Goal: Information Seeking & Learning: Compare options

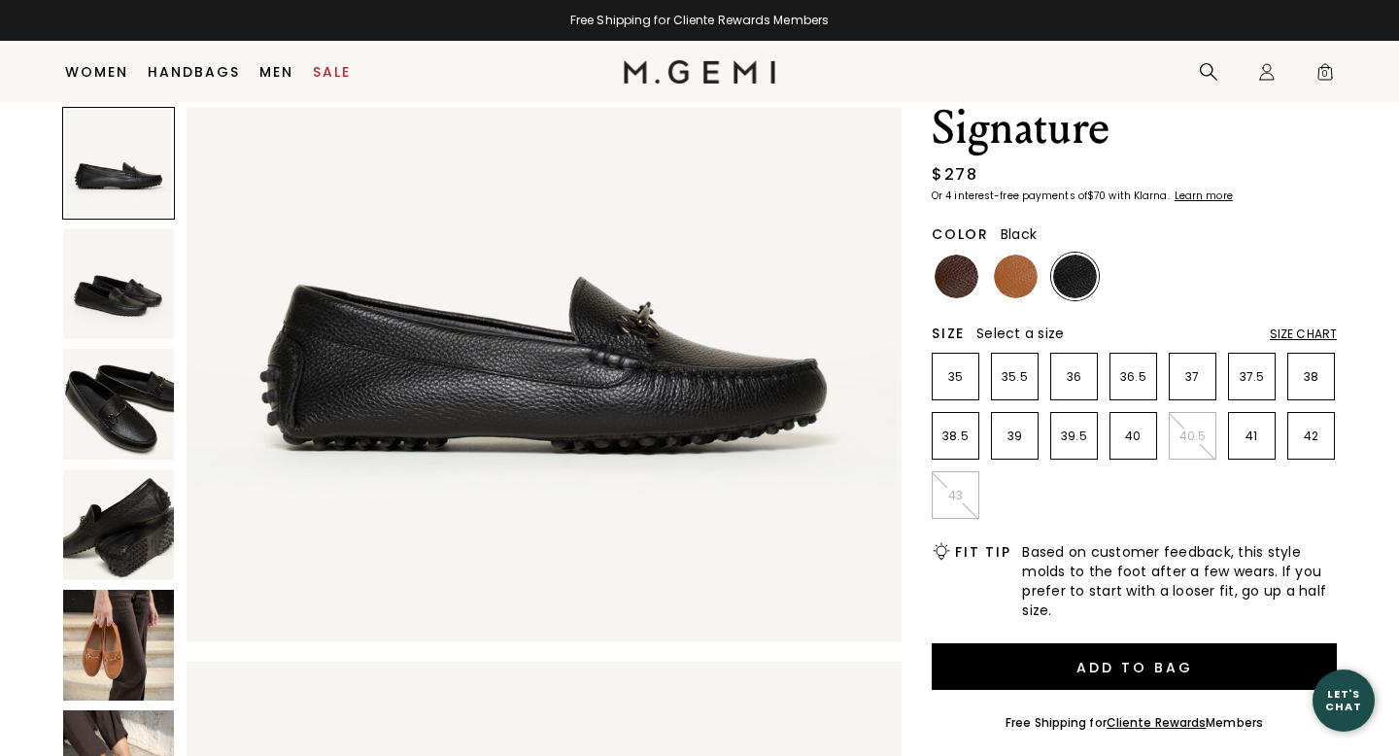
scroll to position [127, 0]
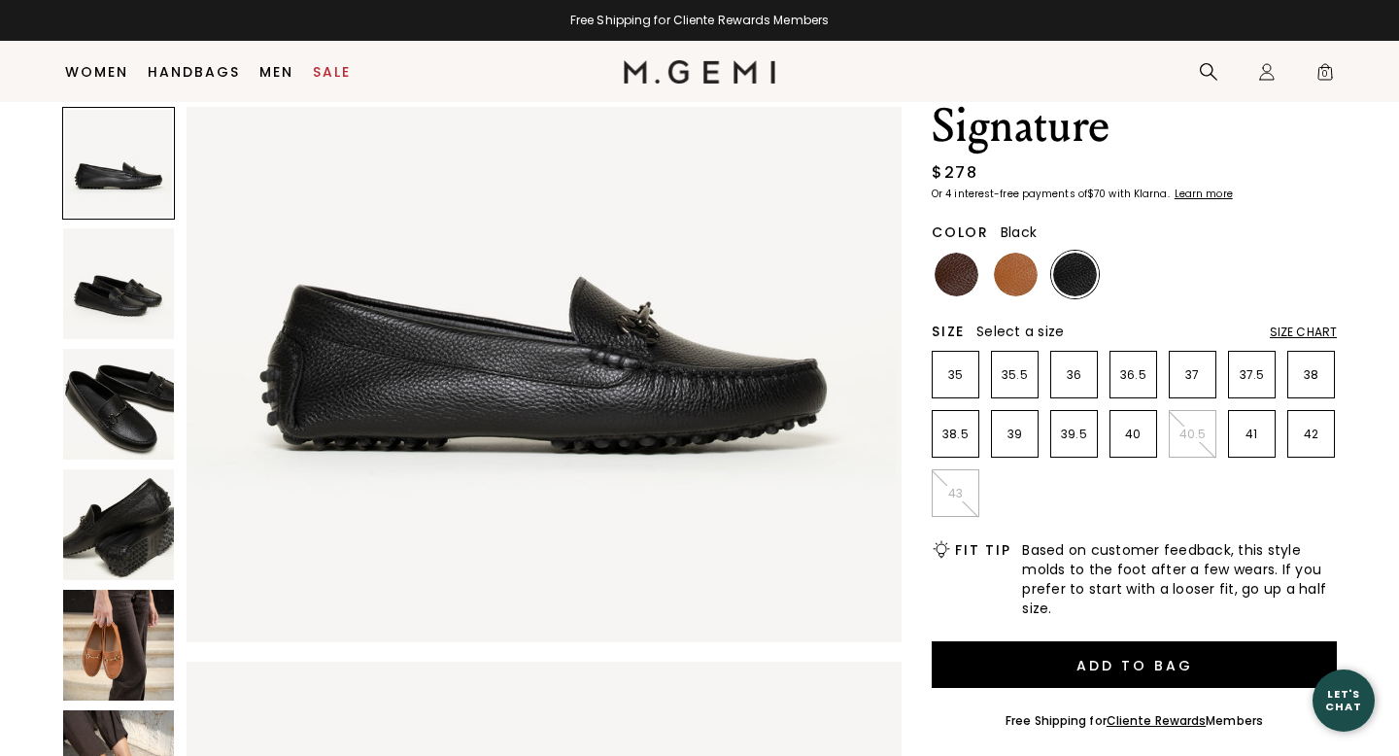
click at [139, 595] on img at bounding box center [118, 645] width 111 height 111
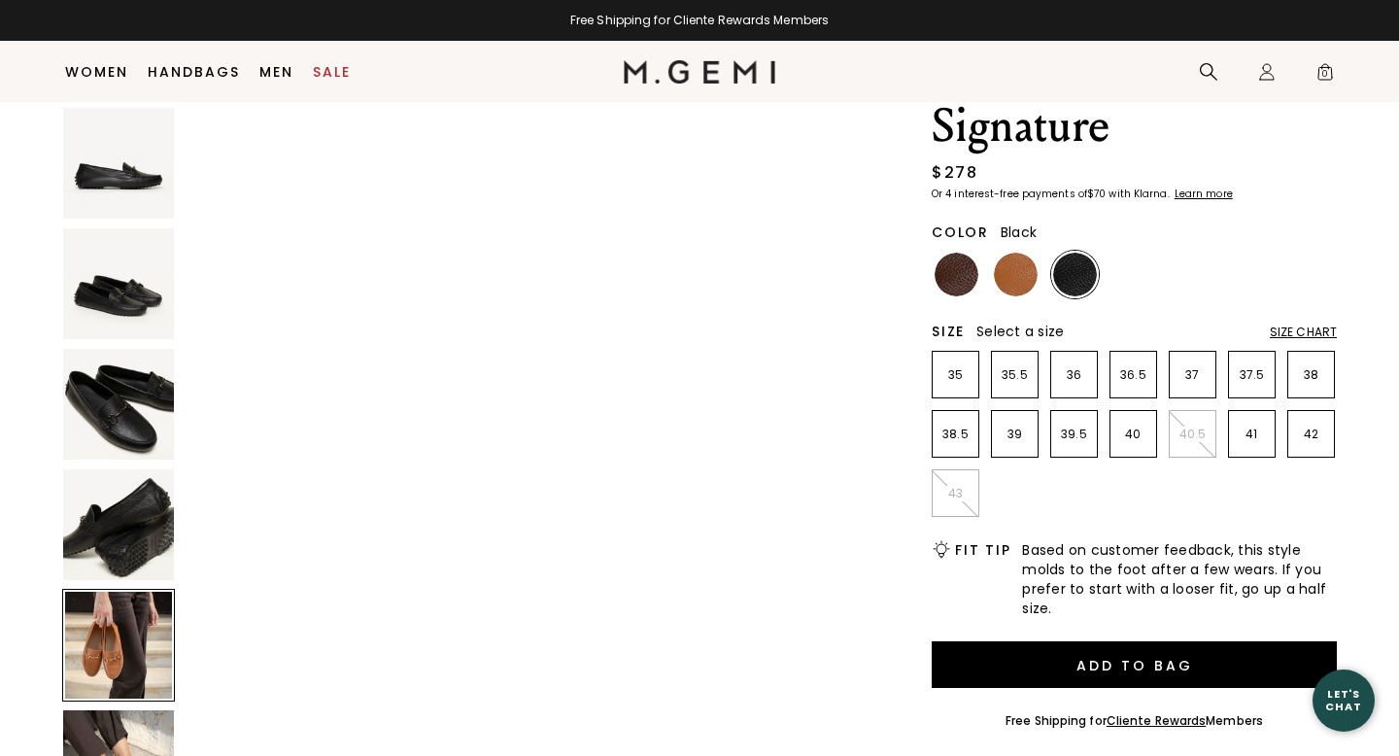
scroll to position [2939, 0]
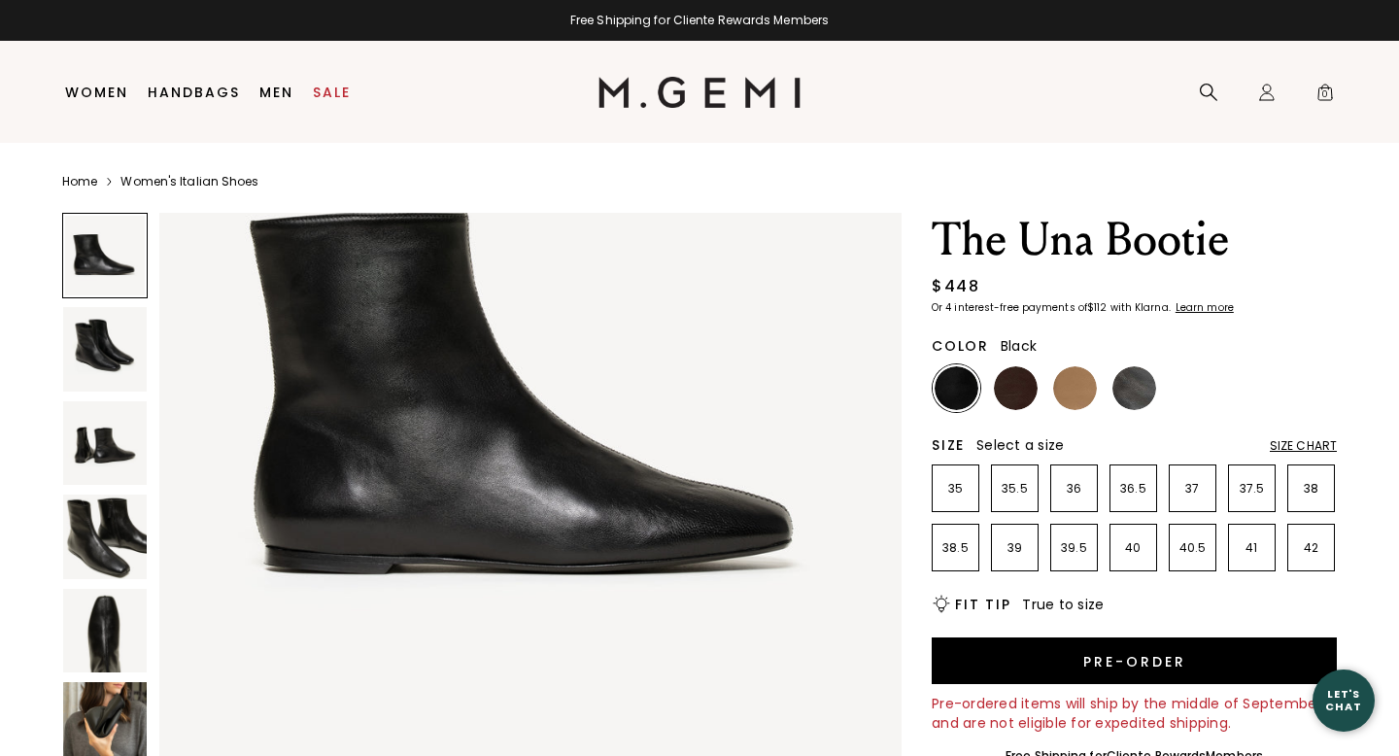
click at [120, 721] on img at bounding box center [105, 724] width 84 height 84
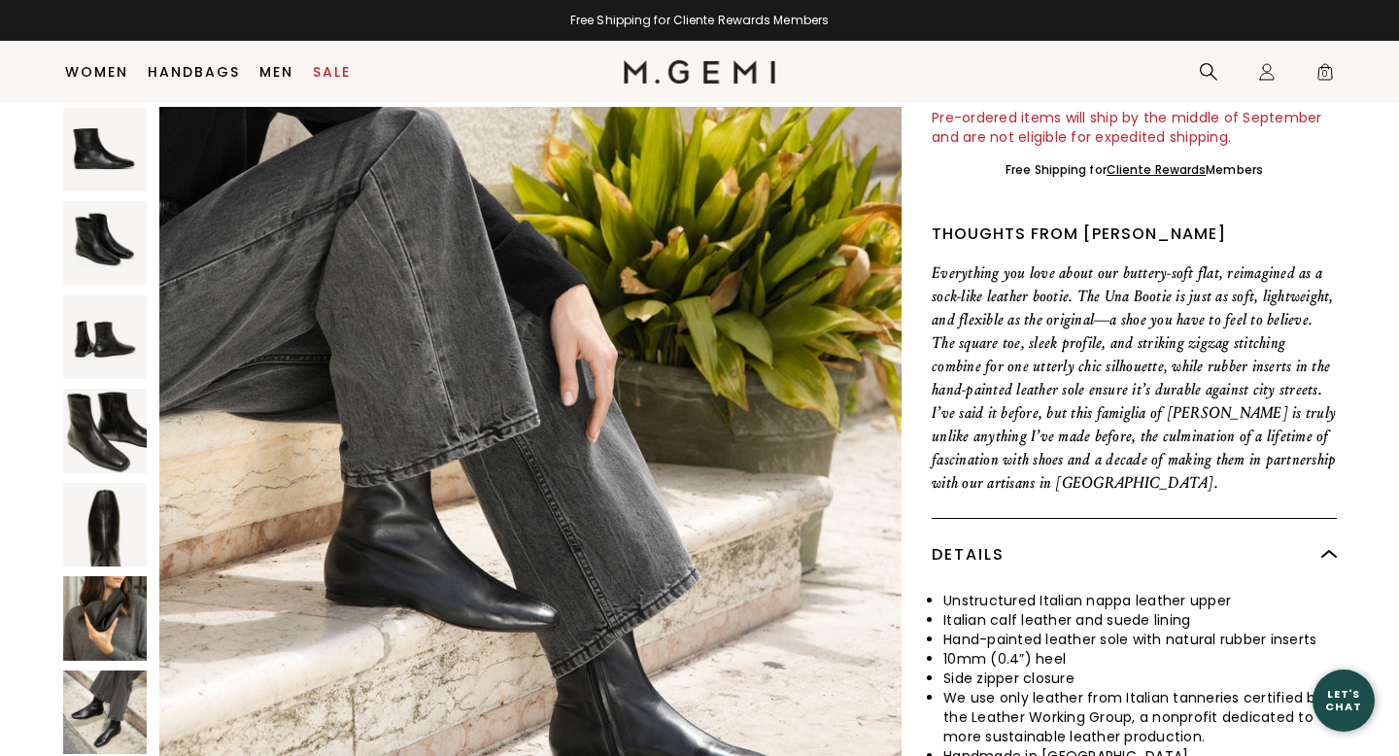
scroll to position [548, 0]
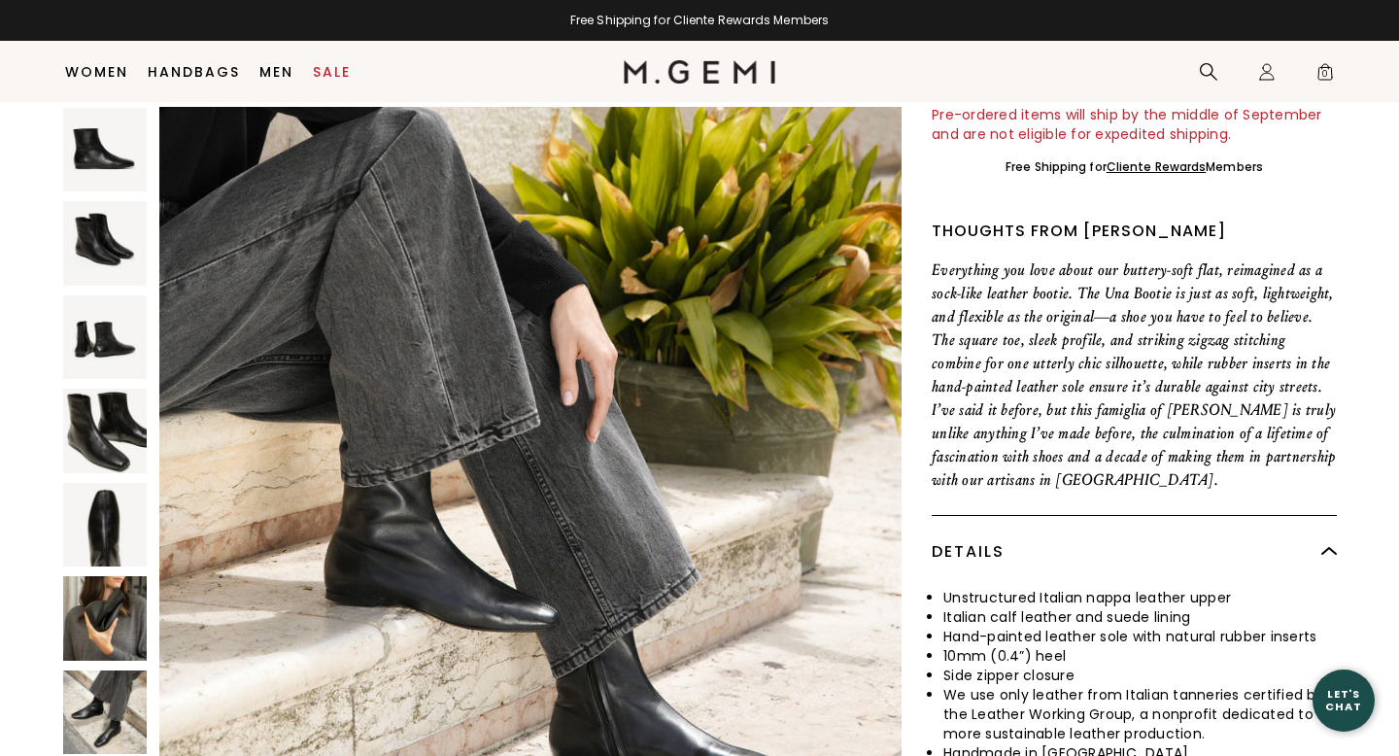
click at [139, 120] on img at bounding box center [105, 150] width 84 height 84
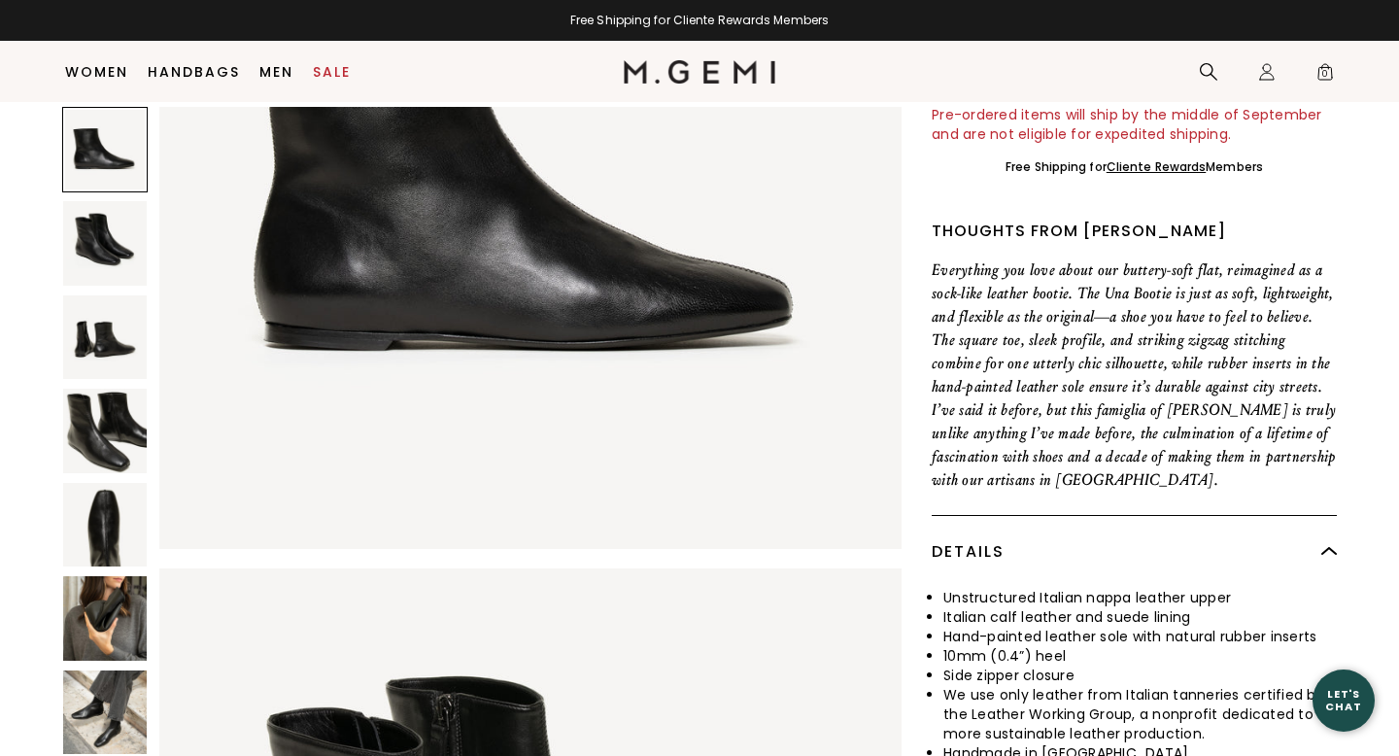
scroll to position [0, 0]
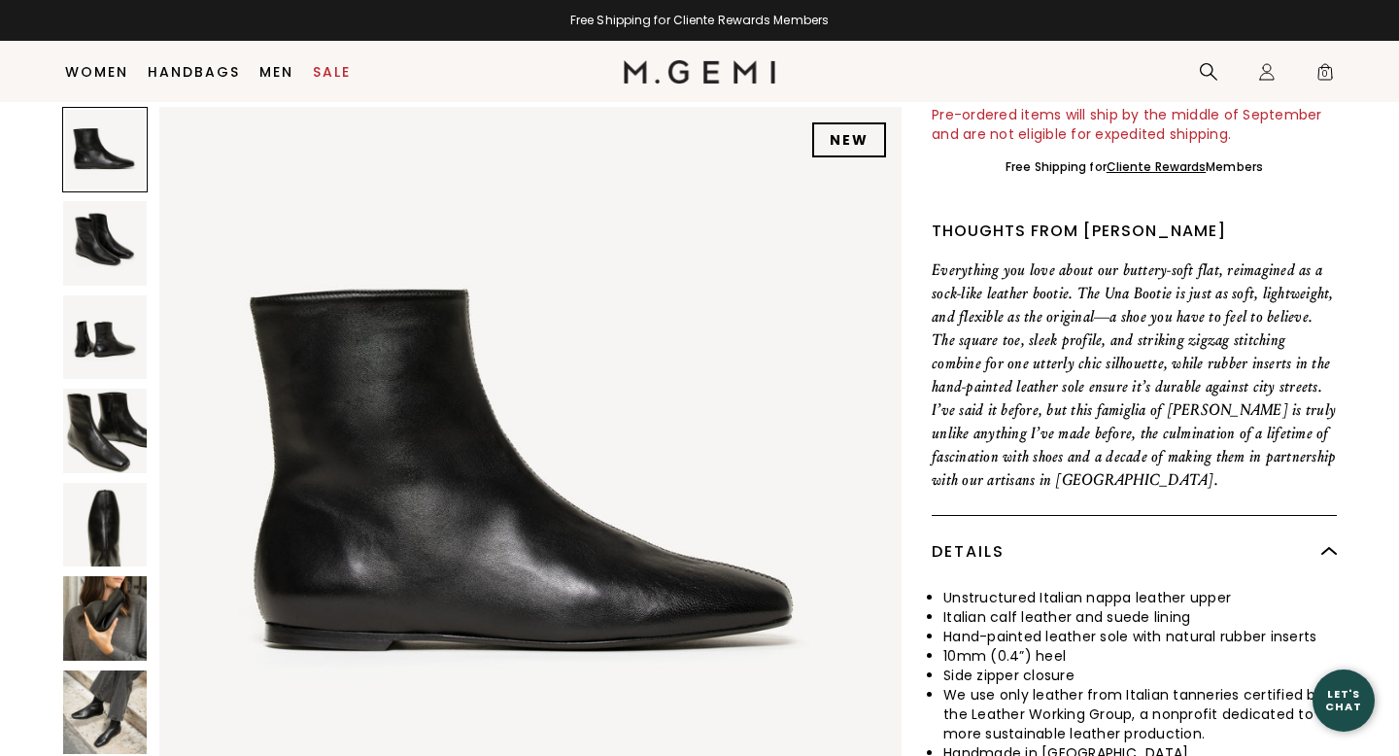
click at [91, 232] on img at bounding box center [105, 243] width 84 height 84
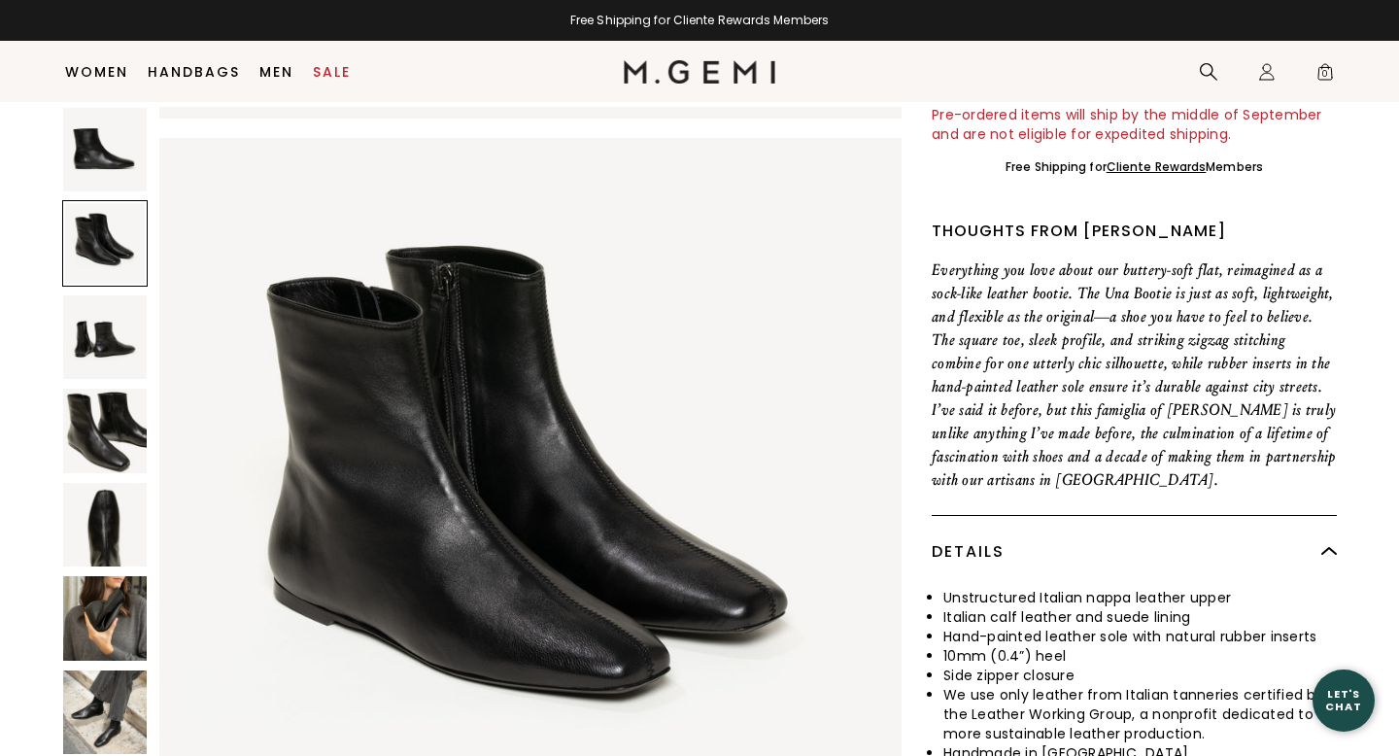
scroll to position [762, 0]
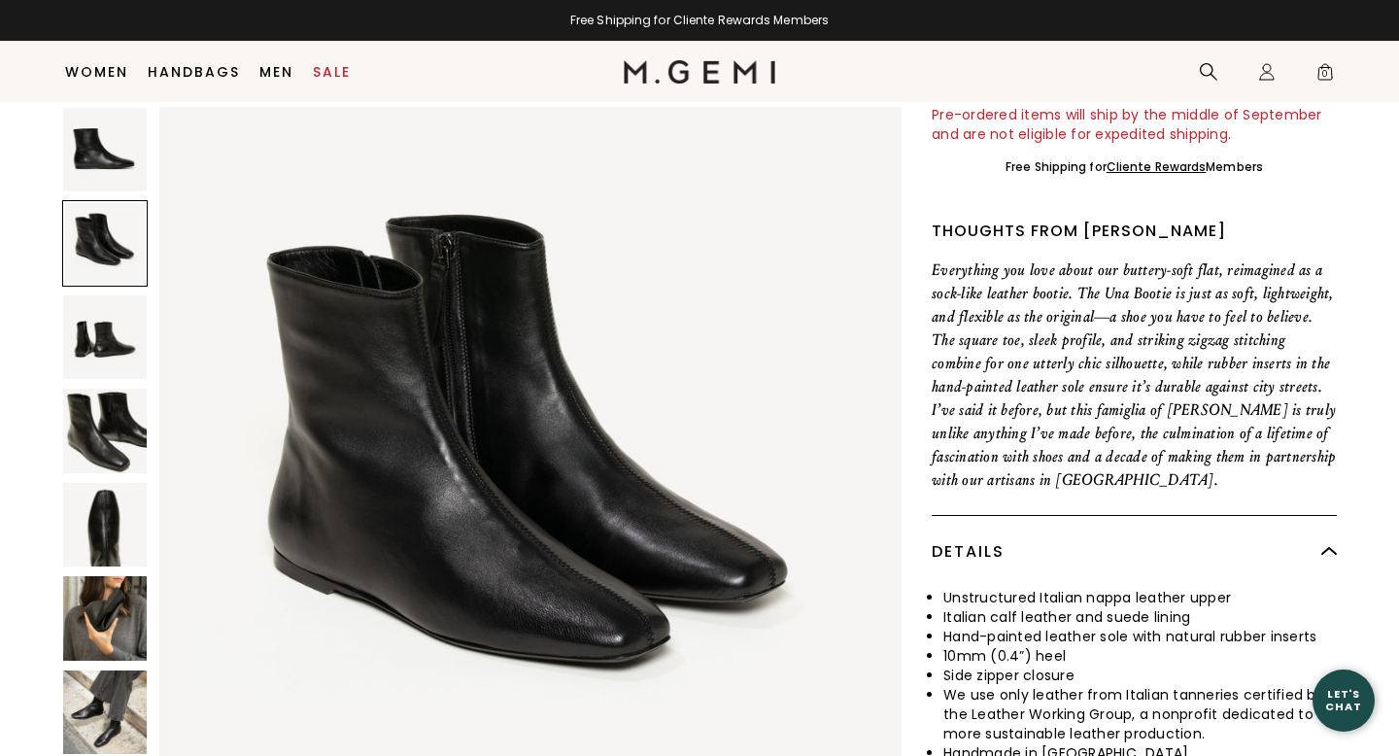
click at [86, 360] on img at bounding box center [105, 337] width 84 height 84
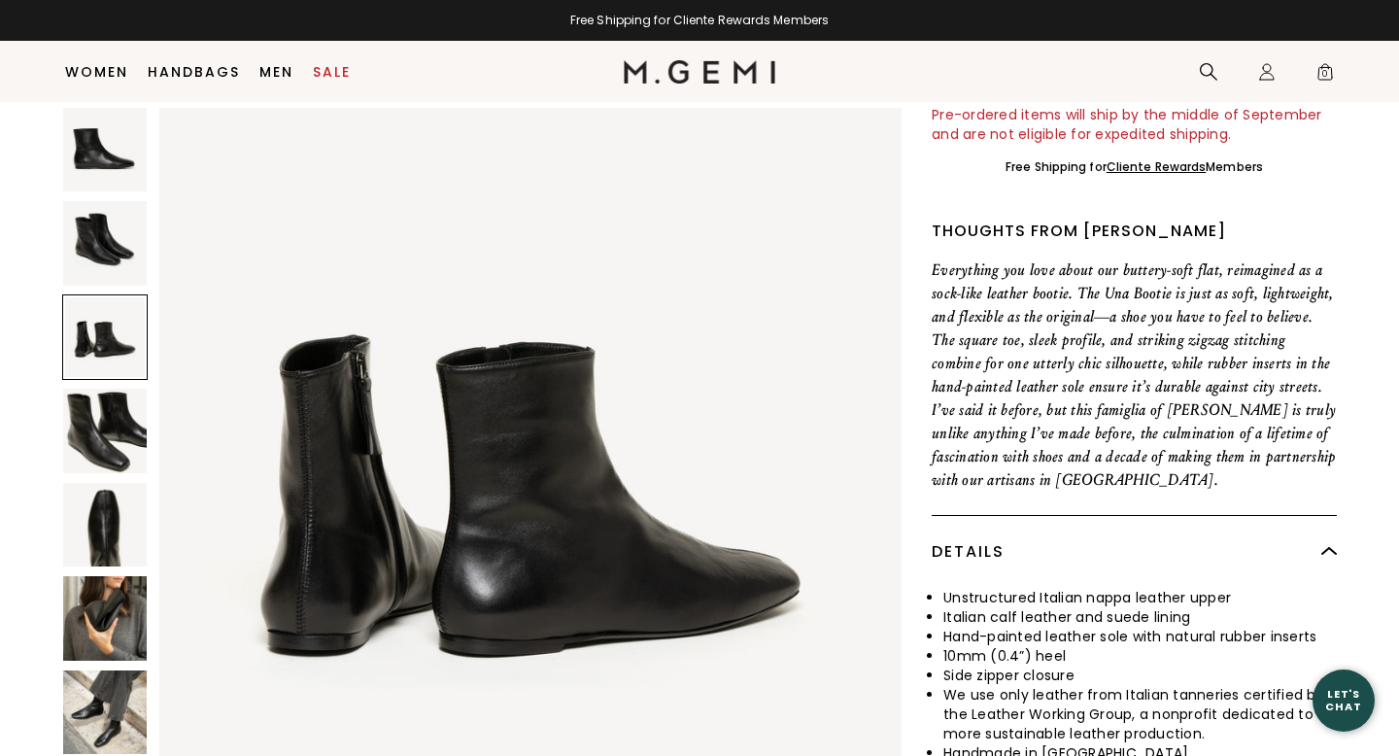
scroll to position [1523, 0]
click at [78, 443] on img at bounding box center [105, 431] width 84 height 84
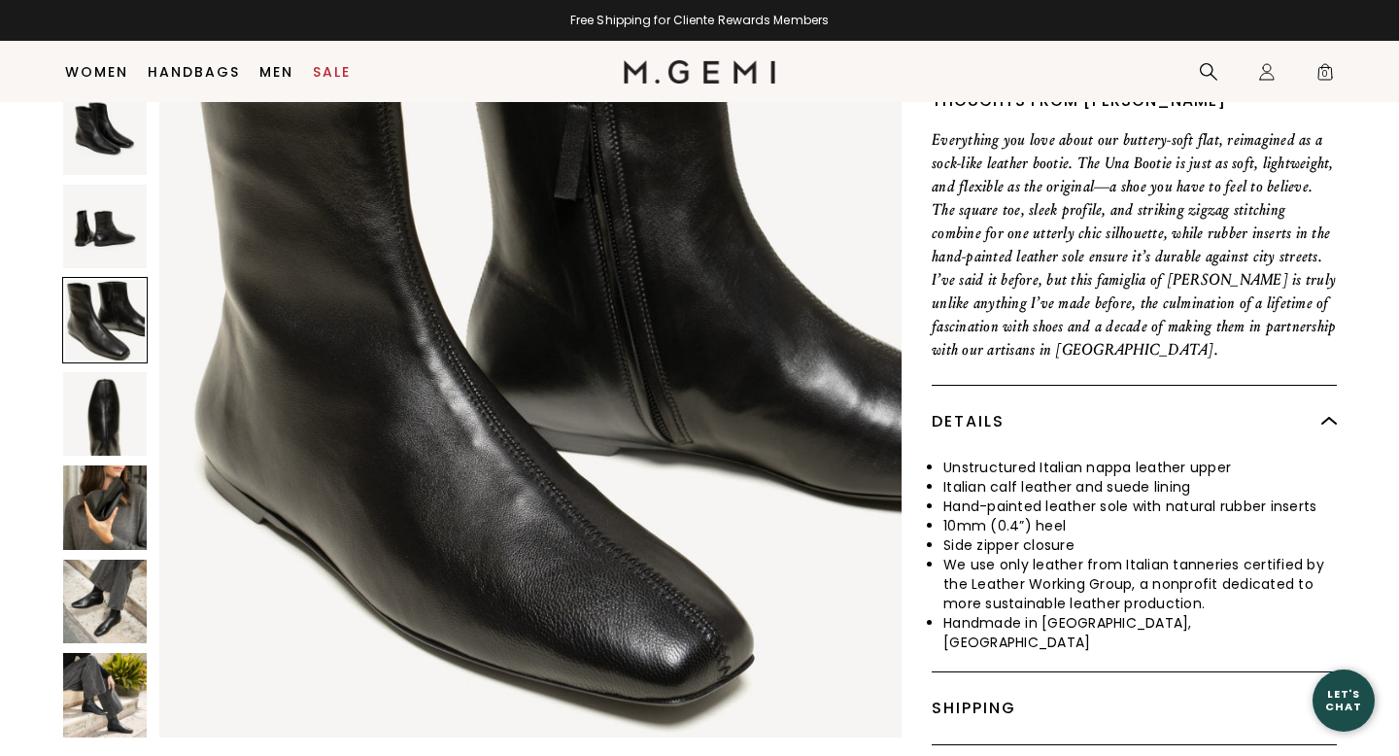
scroll to position [684, 0]
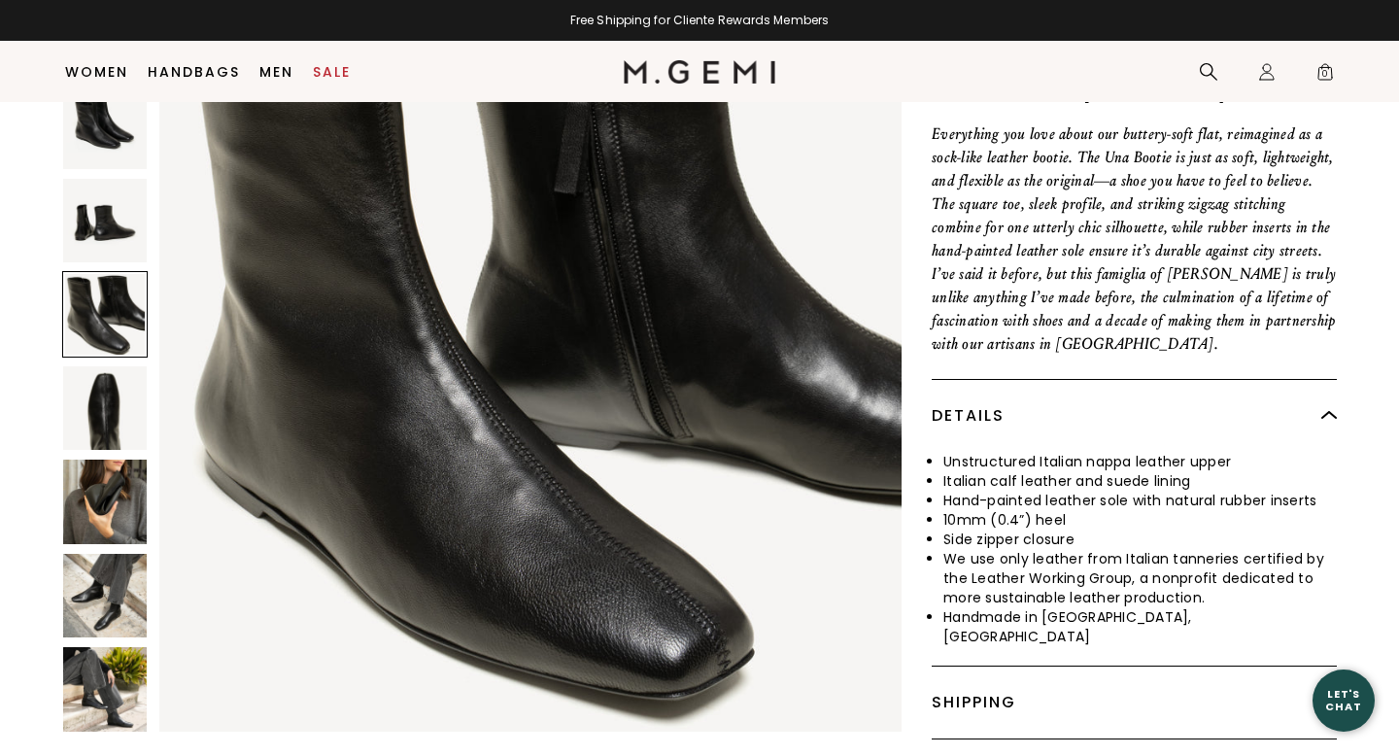
click at [90, 483] on img at bounding box center [105, 502] width 84 height 84
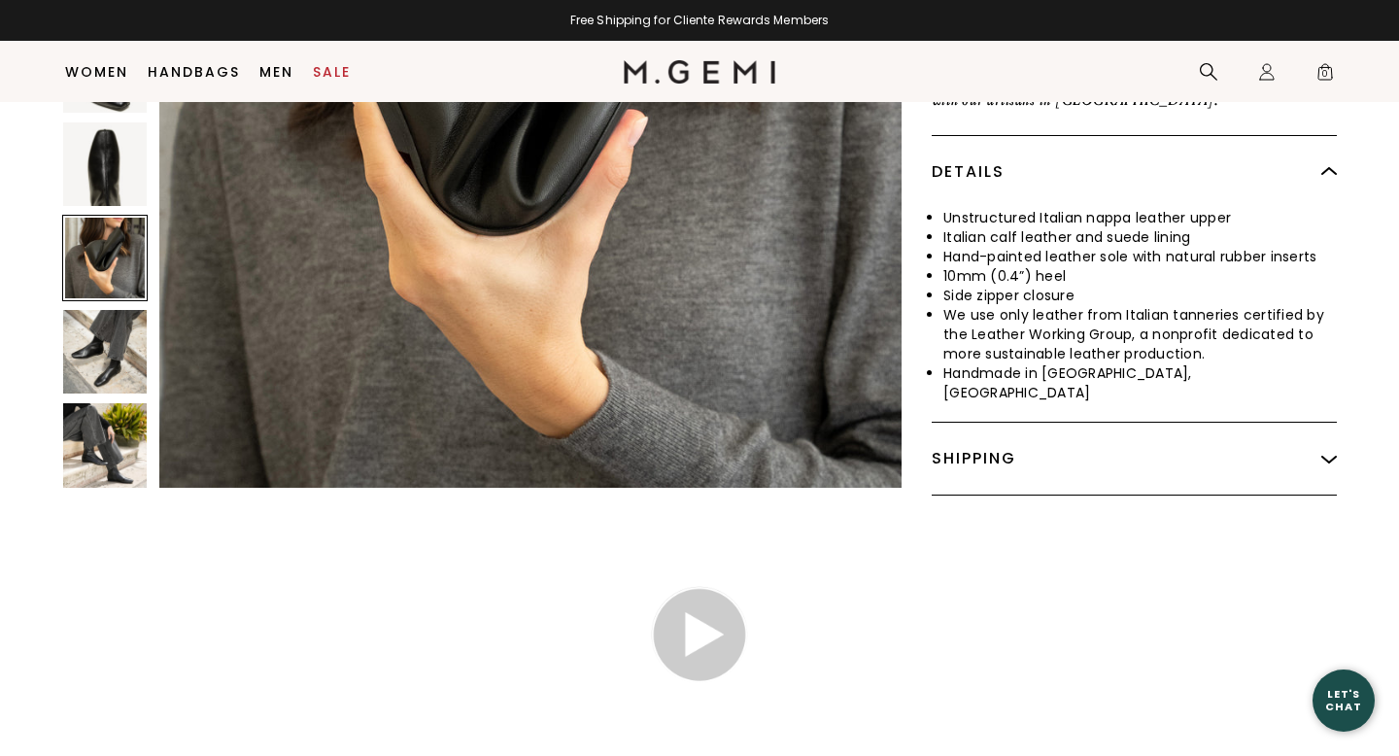
scroll to position [926, 0]
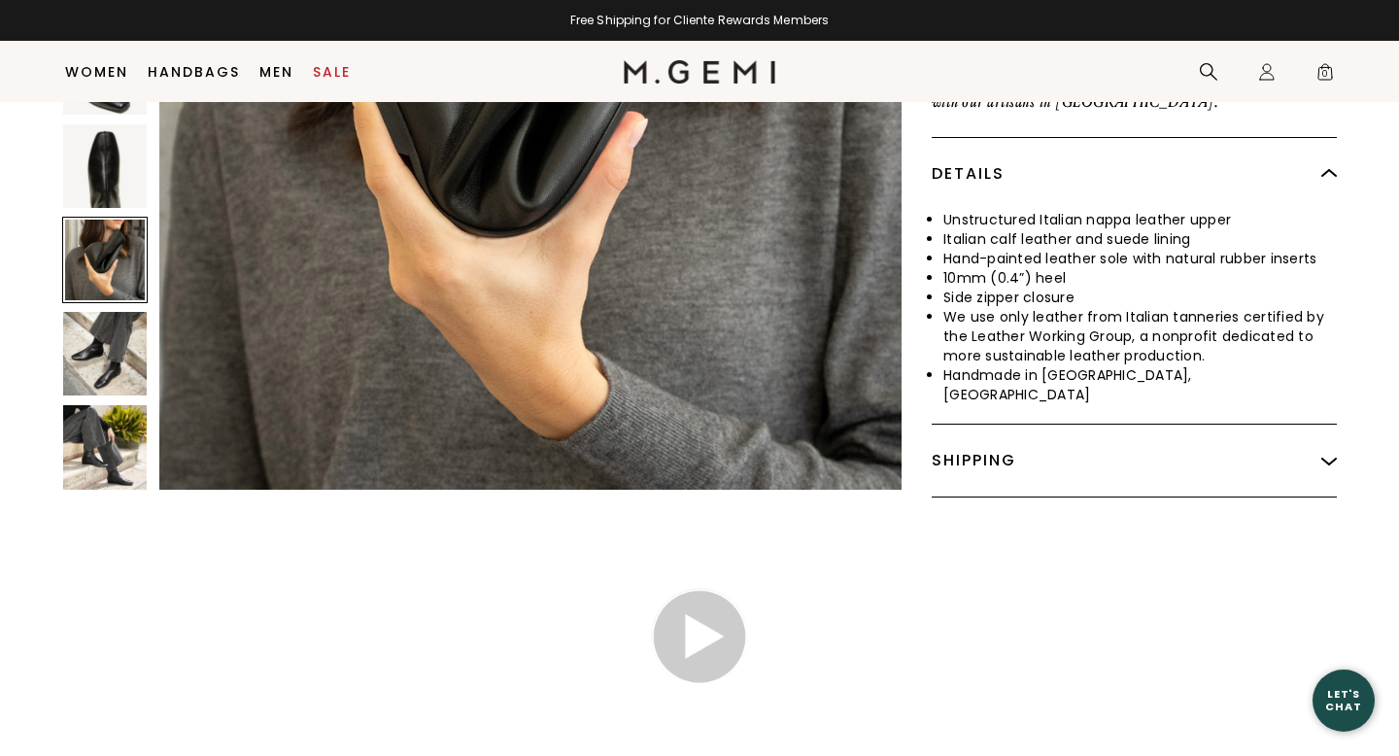
click at [100, 419] on img at bounding box center [105, 447] width 84 height 84
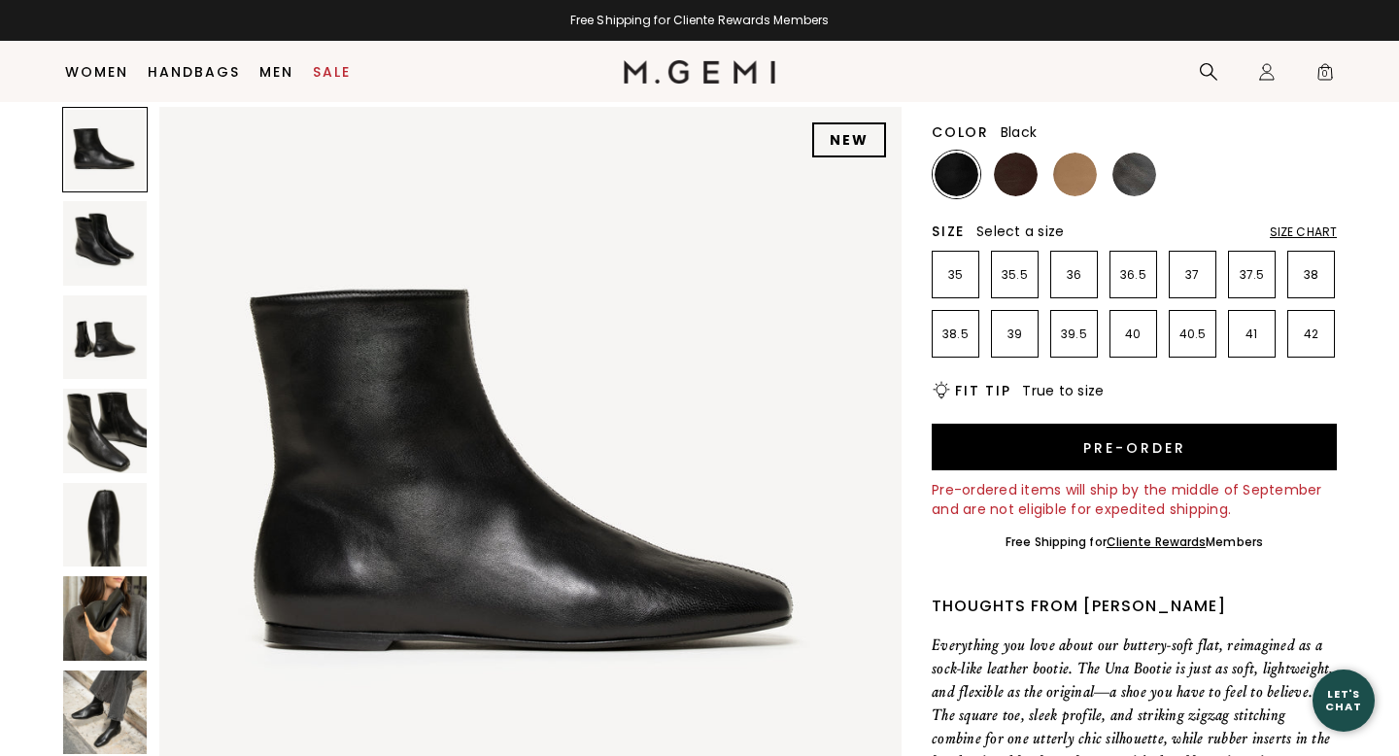
scroll to position [176, 0]
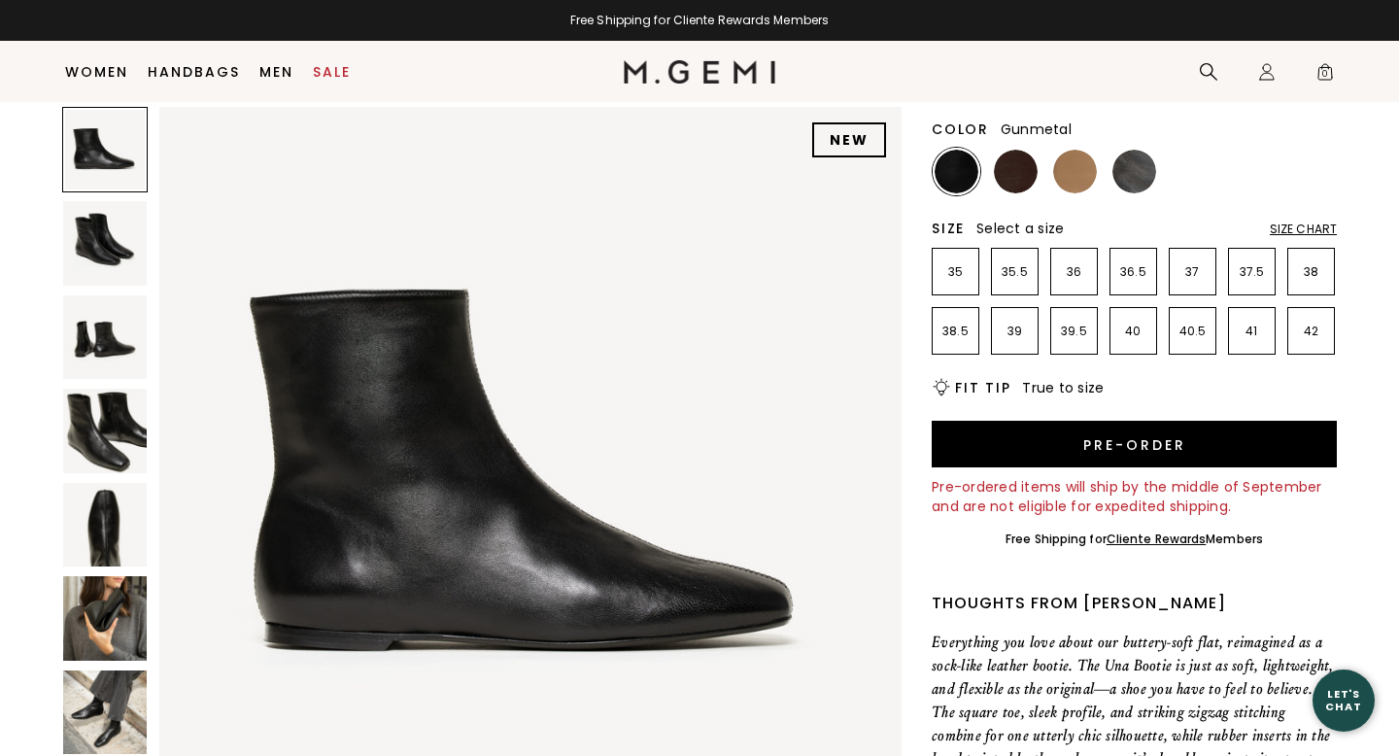
click at [1134, 180] on img at bounding box center [1135, 172] width 44 height 44
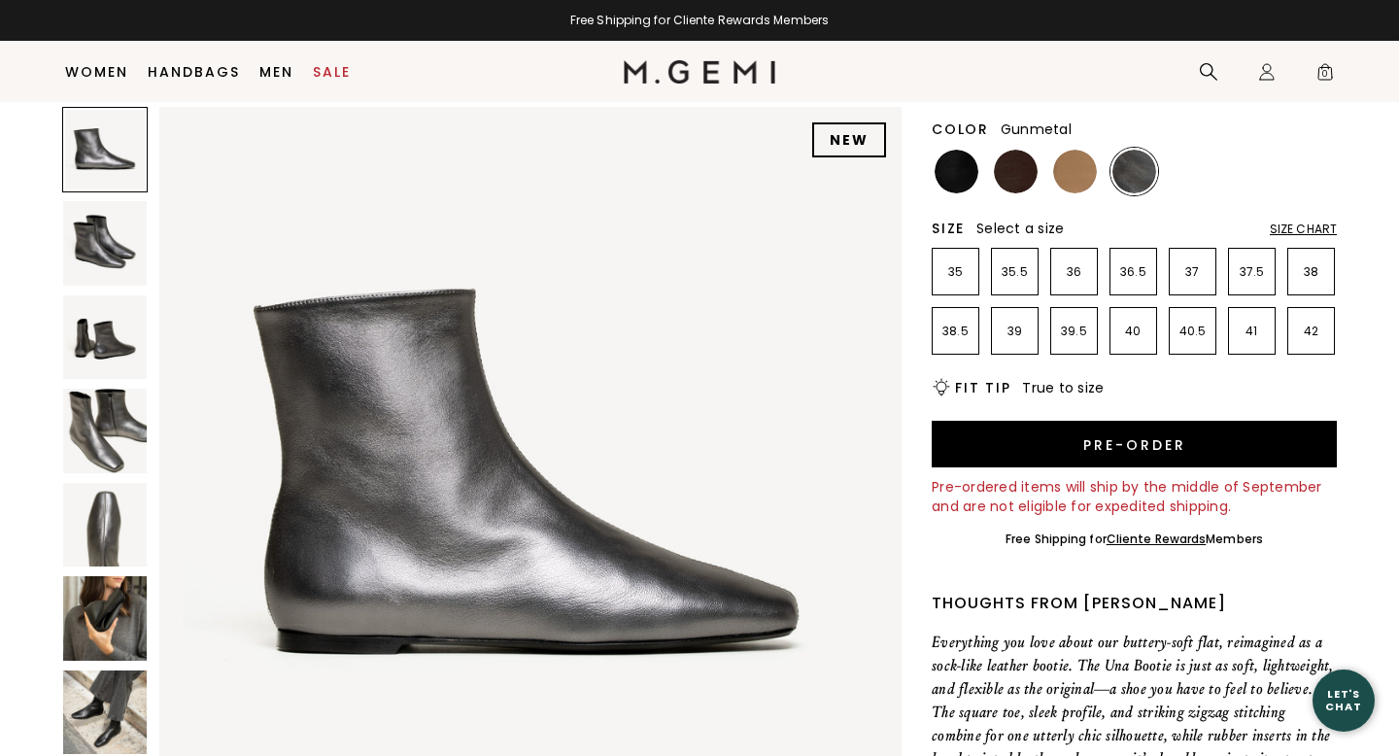
click at [92, 693] on img at bounding box center [105, 712] width 84 height 84
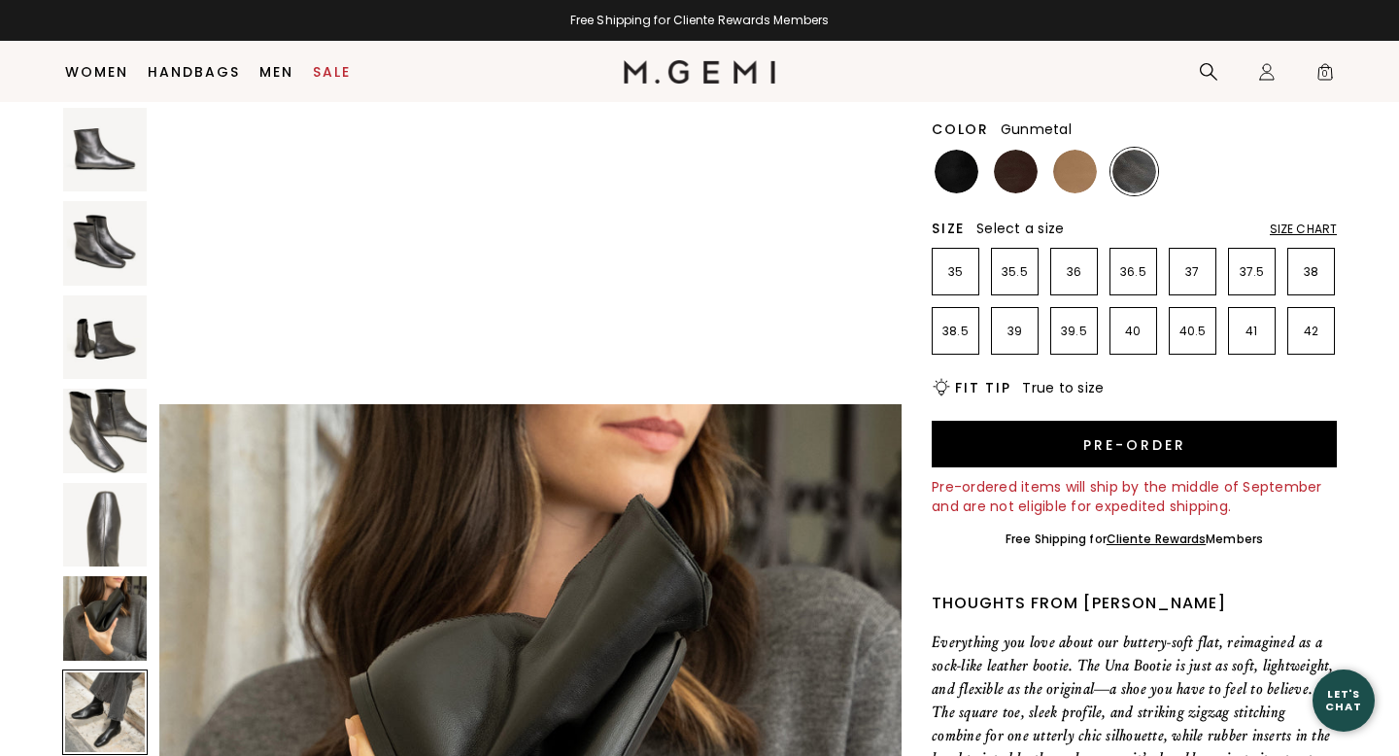
scroll to position [4568, 0]
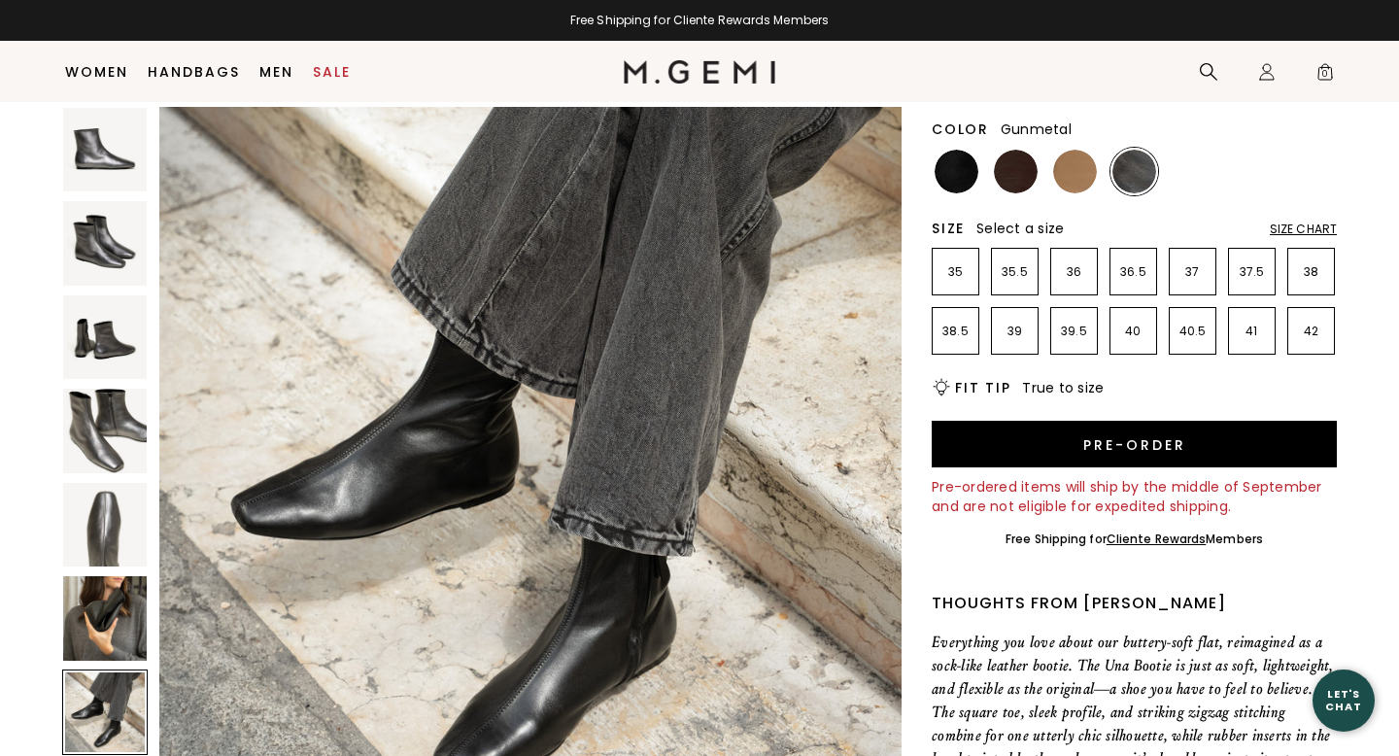
click at [1139, 162] on img at bounding box center [1135, 172] width 44 height 44
click at [125, 148] on img at bounding box center [105, 150] width 84 height 84
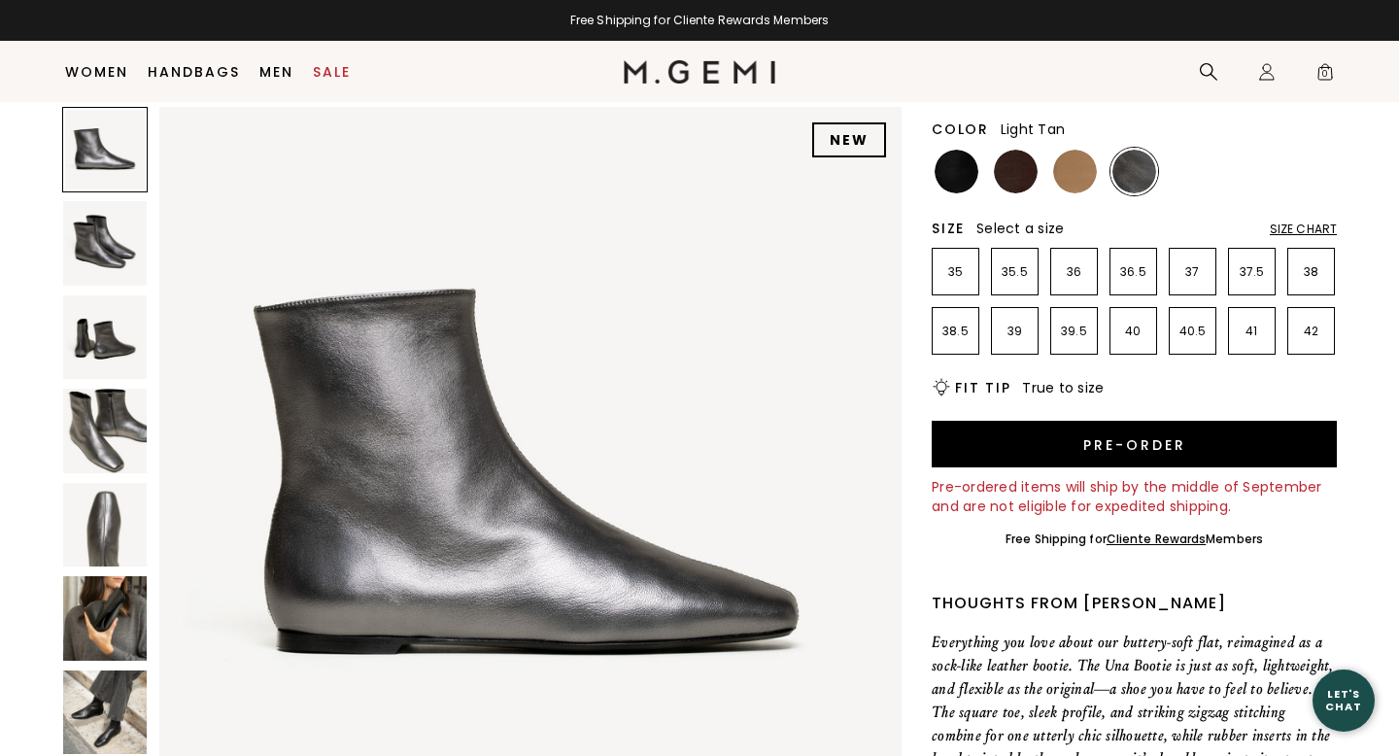
click at [1069, 187] on img at bounding box center [1075, 172] width 44 height 44
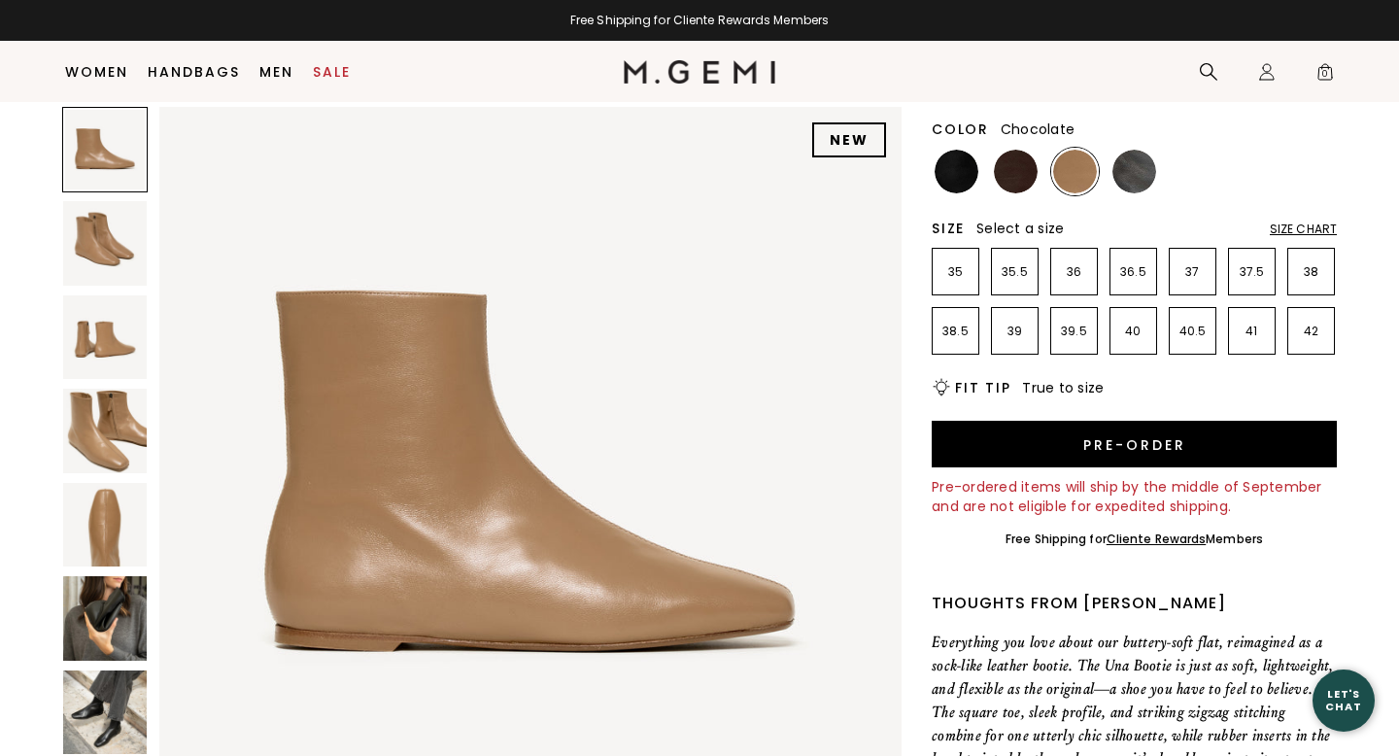
click at [1014, 176] on img at bounding box center [1016, 172] width 44 height 44
